Goal: Task Accomplishment & Management: Manage account settings

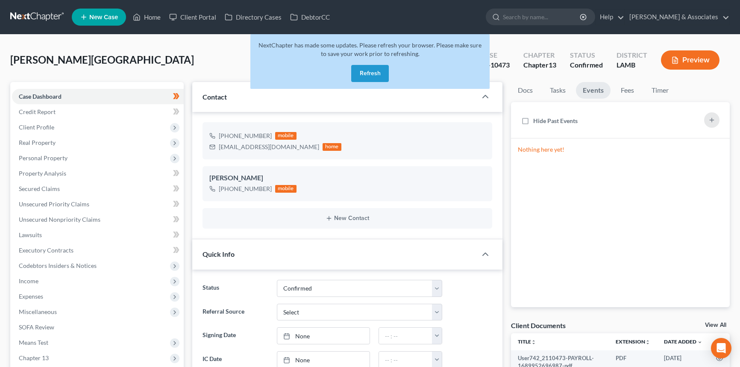
select select "3"
select select "0"
click at [379, 75] on button "Refresh" at bounding box center [370, 73] width 38 height 17
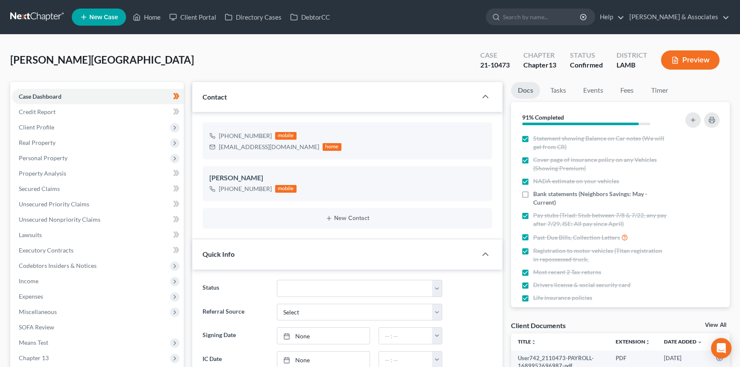
scroll to position [2039, 0]
click at [136, 17] on icon at bounding box center [137, 17] width 8 height 10
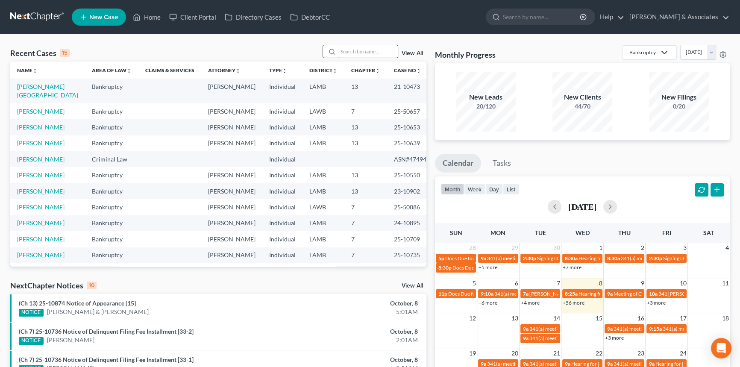
click at [379, 55] on input "search" at bounding box center [368, 51] width 60 height 12
click at [29, 107] on td "Langlinais, Michael" at bounding box center [47, 111] width 75 height 16
click at [29, 115] on link "Langlinais, Michael" at bounding box center [40, 111] width 47 height 7
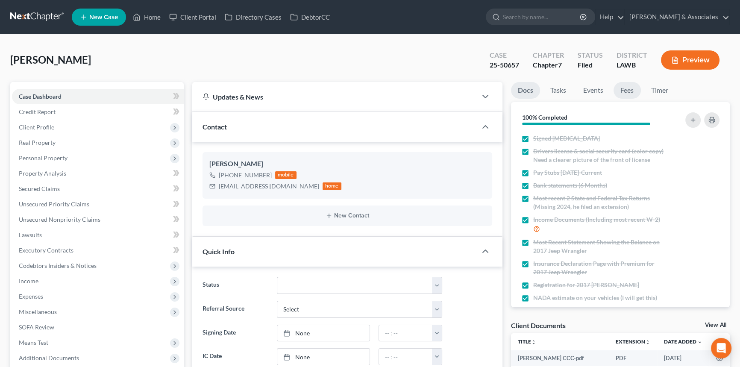
click at [628, 91] on link "Fees" at bounding box center [626, 90] width 27 height 17
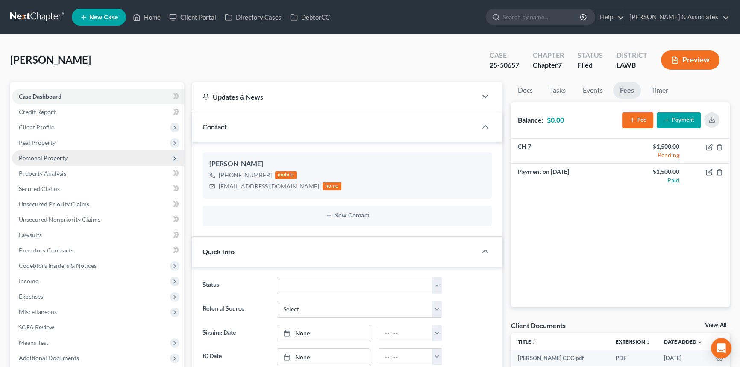
click at [51, 156] on span "Personal Property" at bounding box center [43, 157] width 49 height 7
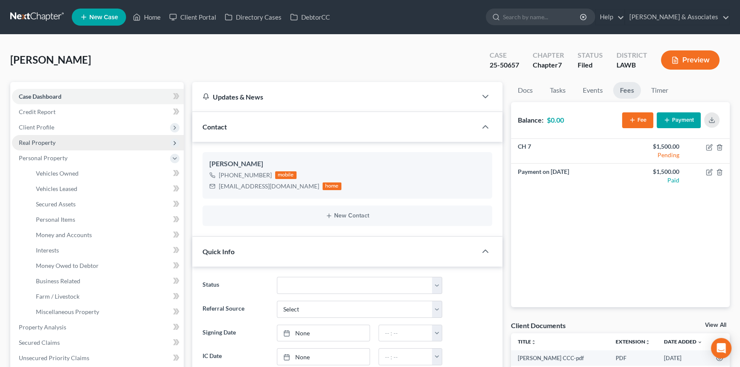
click at [56, 144] on span "Real Property" at bounding box center [98, 142] width 172 height 15
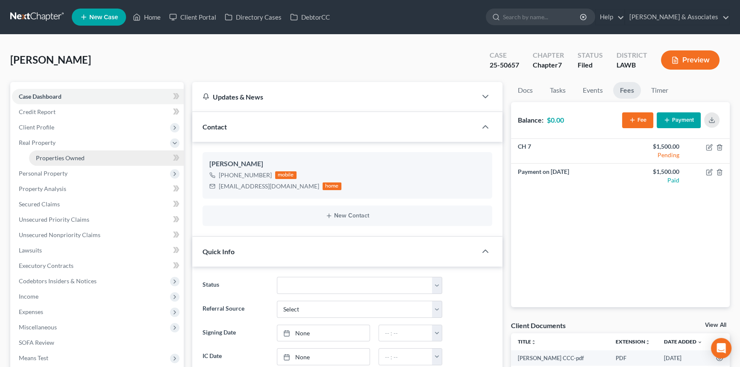
click at [56, 158] on span "Properties Owned" at bounding box center [60, 157] width 49 height 7
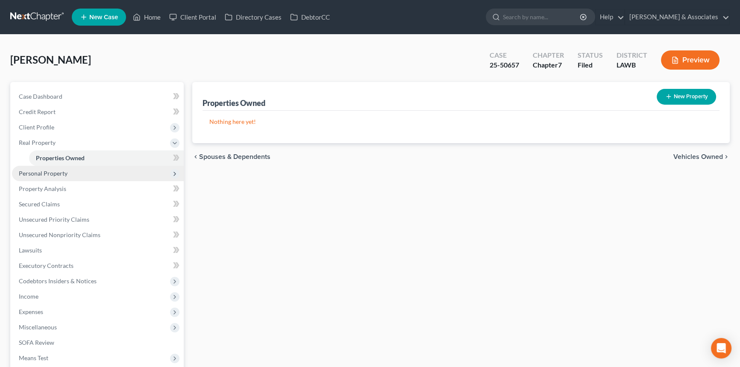
click at [47, 178] on span "Personal Property" at bounding box center [98, 173] width 172 height 15
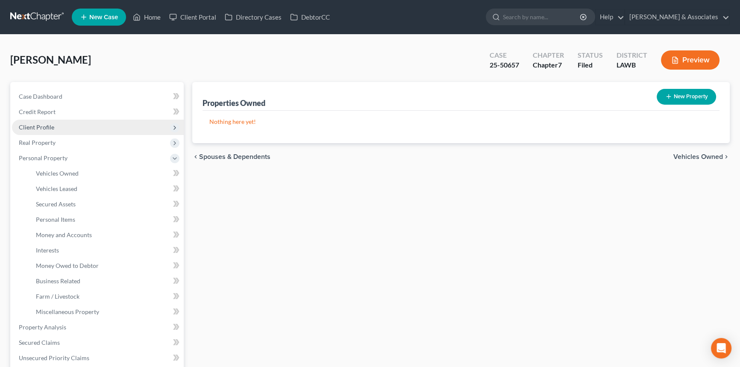
click at [70, 123] on span "Client Profile" at bounding box center [98, 127] width 172 height 15
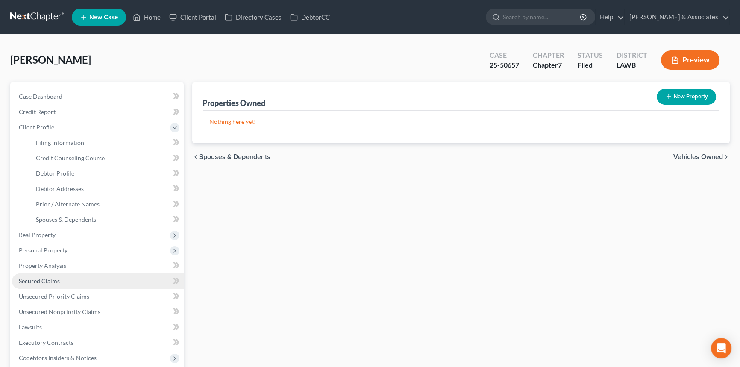
click at [34, 276] on link "Secured Claims" at bounding box center [98, 280] width 172 height 15
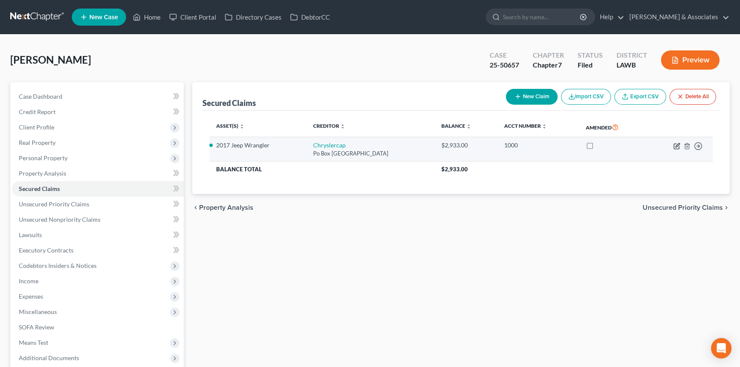
click at [674, 145] on icon "button" at bounding box center [676, 146] width 5 height 5
select select "45"
select select "2"
select select "3"
select select "0"
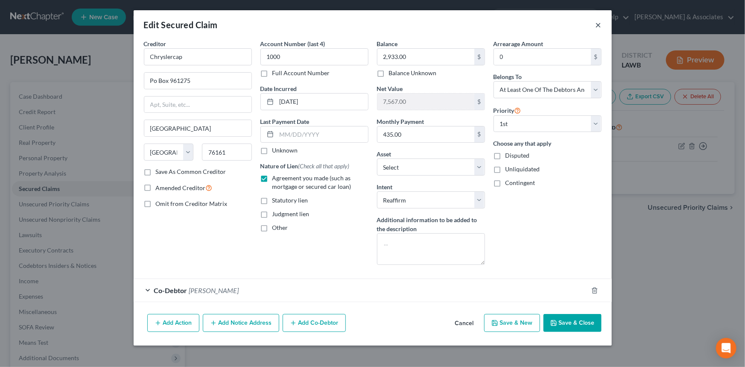
drag, startPoint x: 601, startPoint y: 24, endPoint x: 536, endPoint y: 107, distance: 105.6
click at [601, 24] on button "×" at bounding box center [599, 25] width 6 height 10
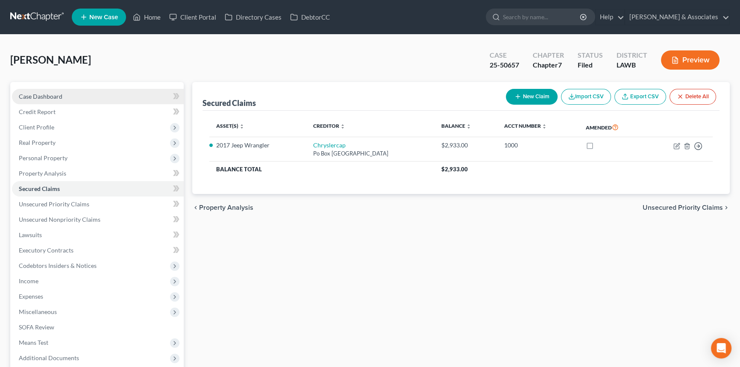
click at [71, 98] on link "Case Dashboard" at bounding box center [98, 96] width 172 height 15
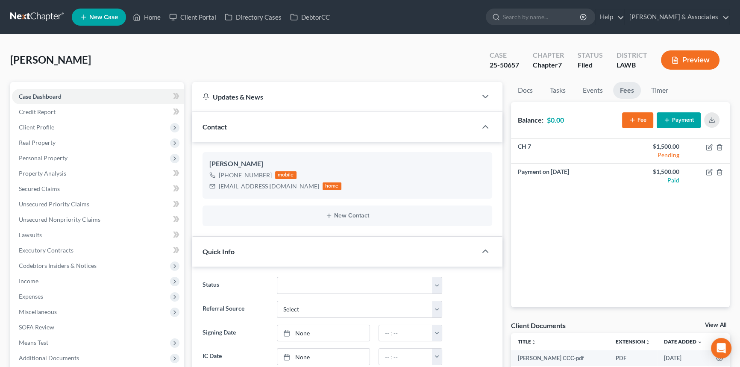
scroll to position [321, 0]
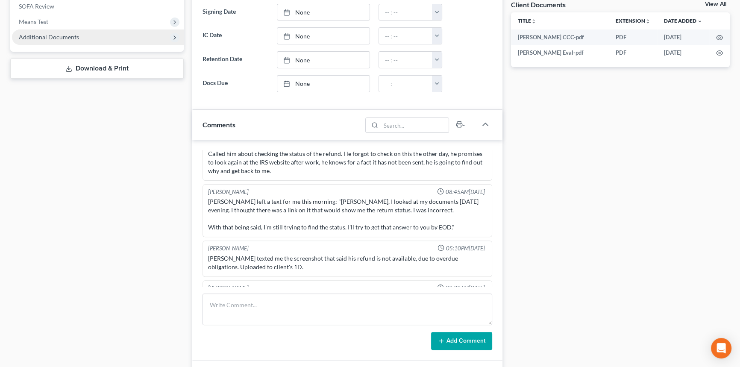
click at [95, 32] on span "Additional Documents" at bounding box center [98, 36] width 172 height 15
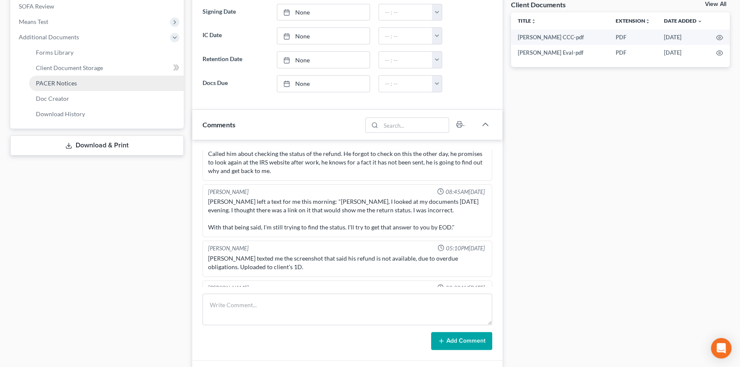
click at [74, 84] on span "PACER Notices" at bounding box center [56, 82] width 41 height 7
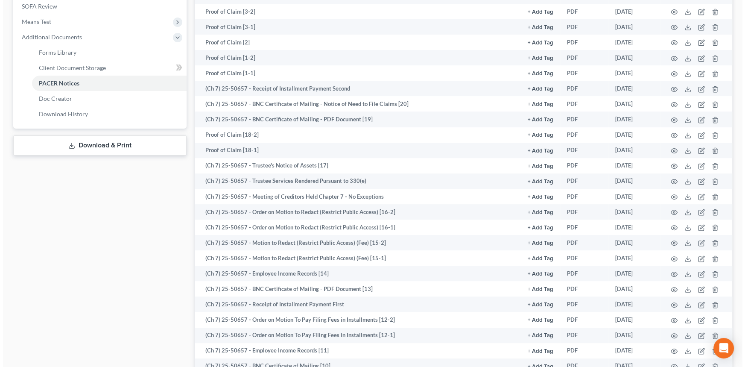
scroll to position [577, 0]
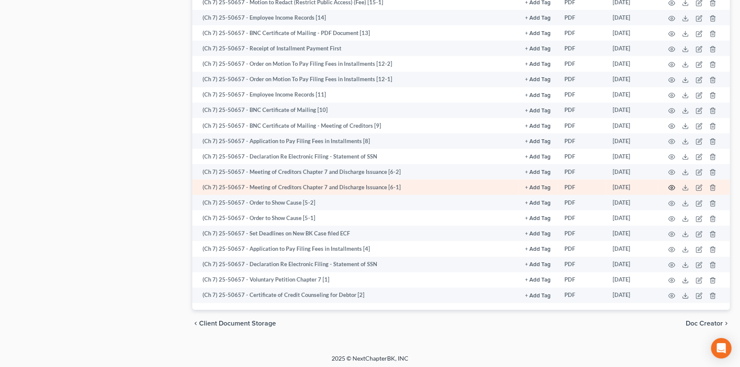
click at [669, 187] on icon "button" at bounding box center [671, 187] width 7 height 7
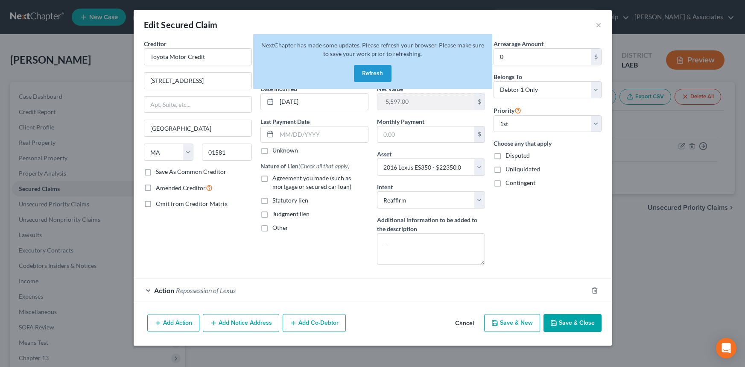
select select "22"
select select "10"
select select "2"
select select "0"
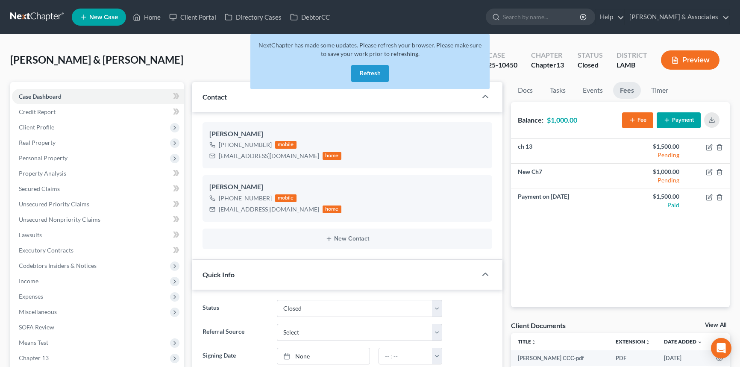
select select "2"
select select "0"
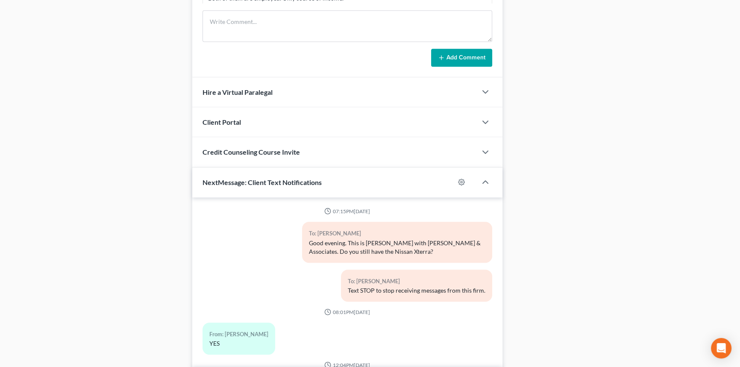
scroll to position [248, 0]
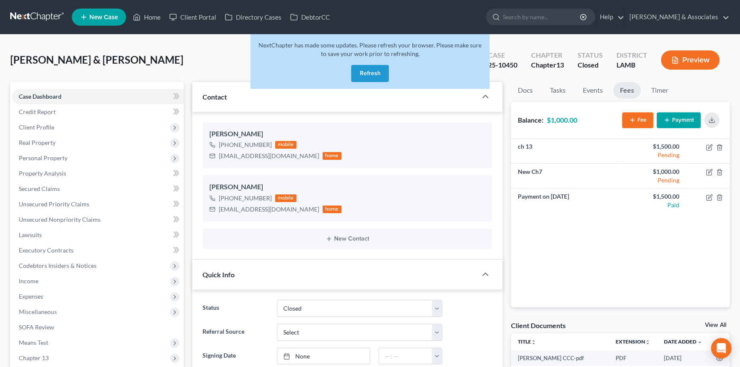
drag, startPoint x: 379, startPoint y: 72, endPoint x: 9, endPoint y: 85, distance: 370.6
click at [379, 72] on button "Refresh" at bounding box center [370, 73] width 38 height 17
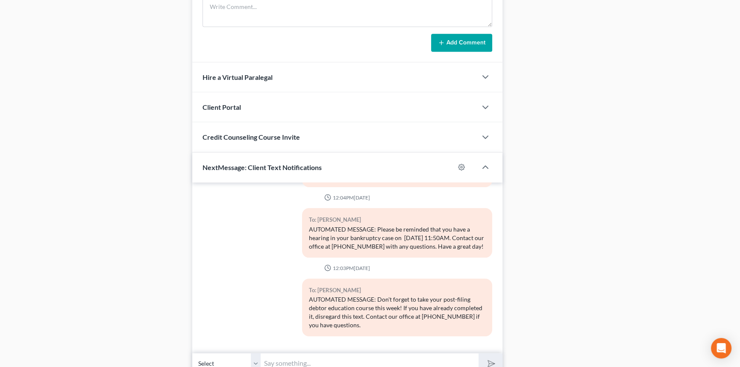
scroll to position [321, 0]
